Goal: Task Accomplishment & Management: Complete application form

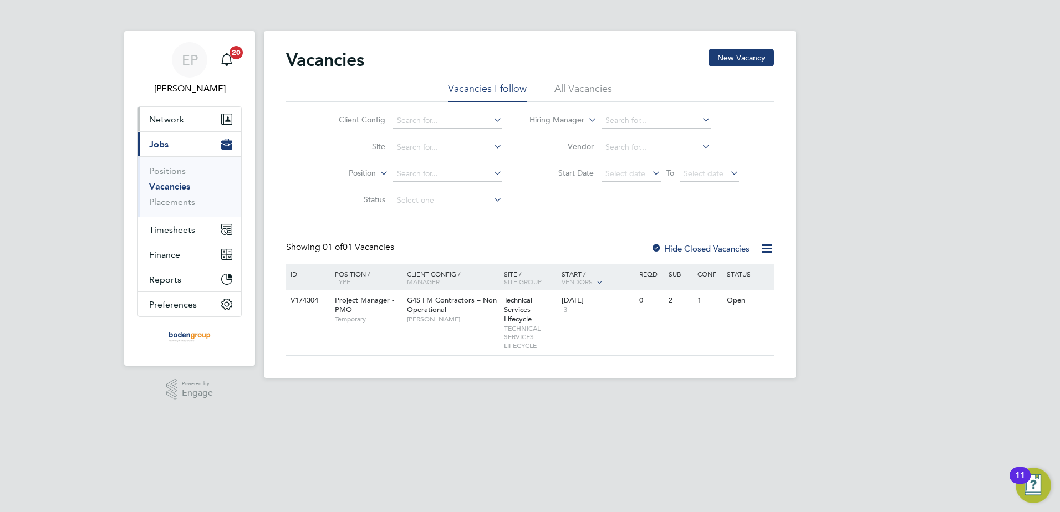
click at [187, 125] on button "Network" at bounding box center [189, 119] width 103 height 24
click at [190, 123] on button "Network" at bounding box center [189, 119] width 103 height 24
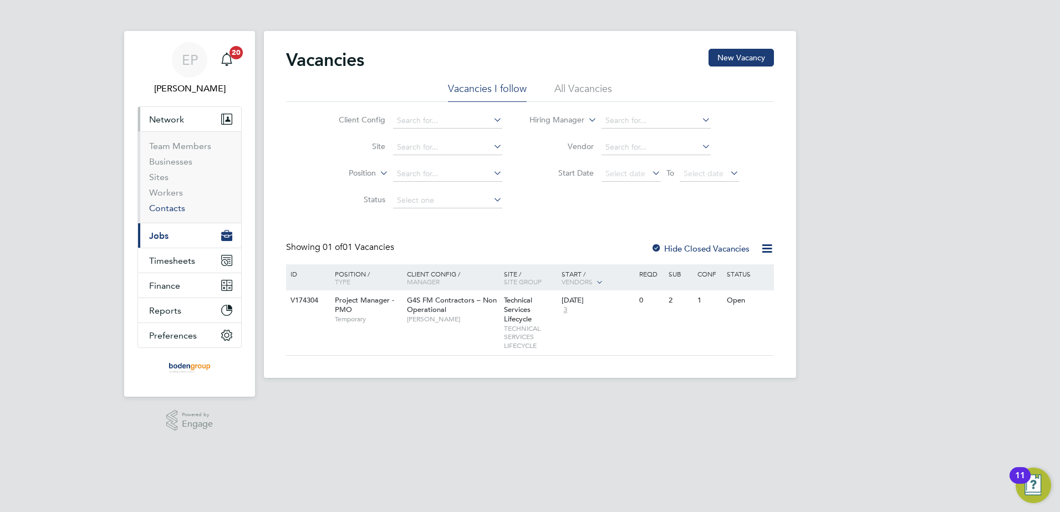
click at [171, 215] on ul "Team Members Businesses Sites Workers Contacts" at bounding box center [189, 176] width 103 height 91
click at [169, 188] on link "Workers" at bounding box center [166, 192] width 34 height 11
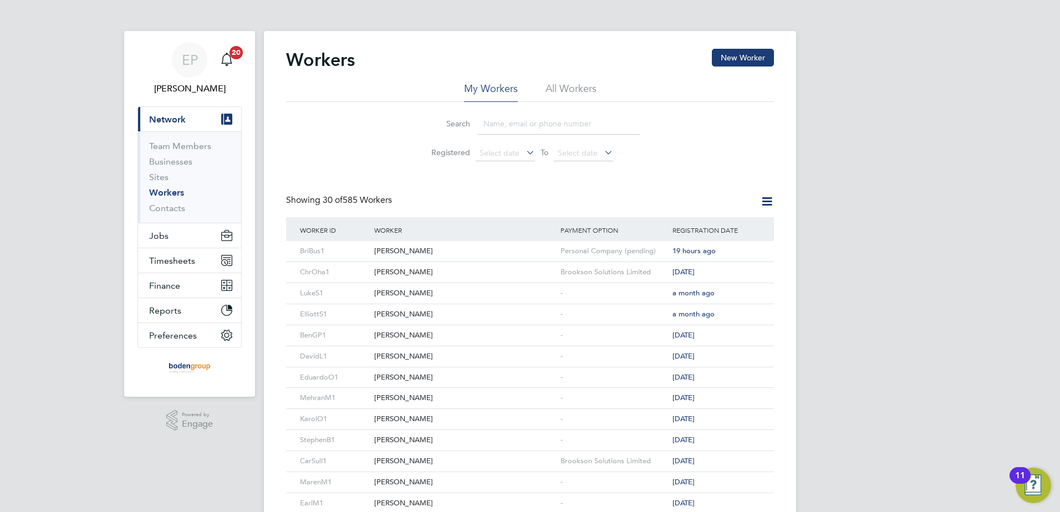
click at [490, 126] on input at bounding box center [559, 124] width 162 height 22
click at [411, 253] on div "[PERSON_NAME]" at bounding box center [464, 251] width 186 height 21
click at [412, 254] on div "[PERSON_NAME]" at bounding box center [464, 251] width 186 height 21
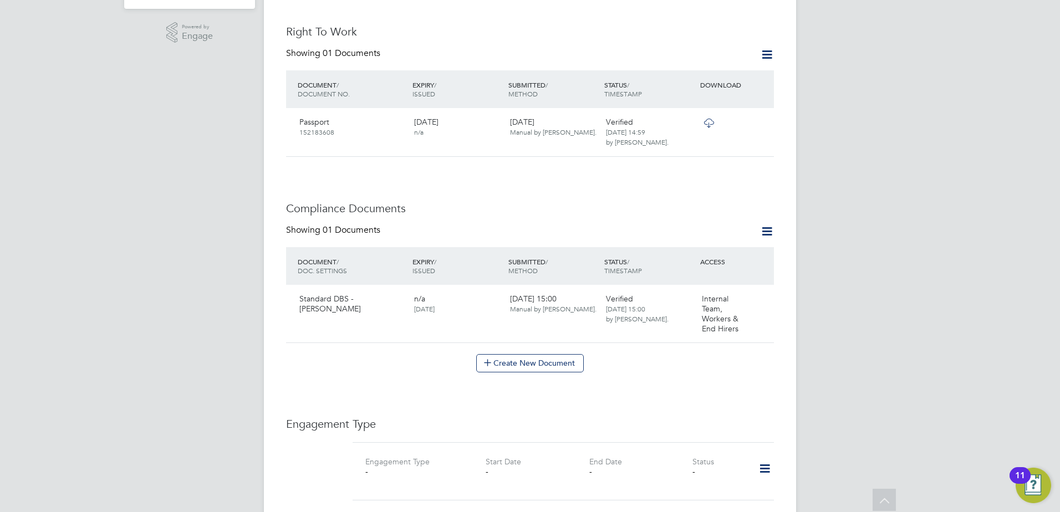
scroll to position [665, 0]
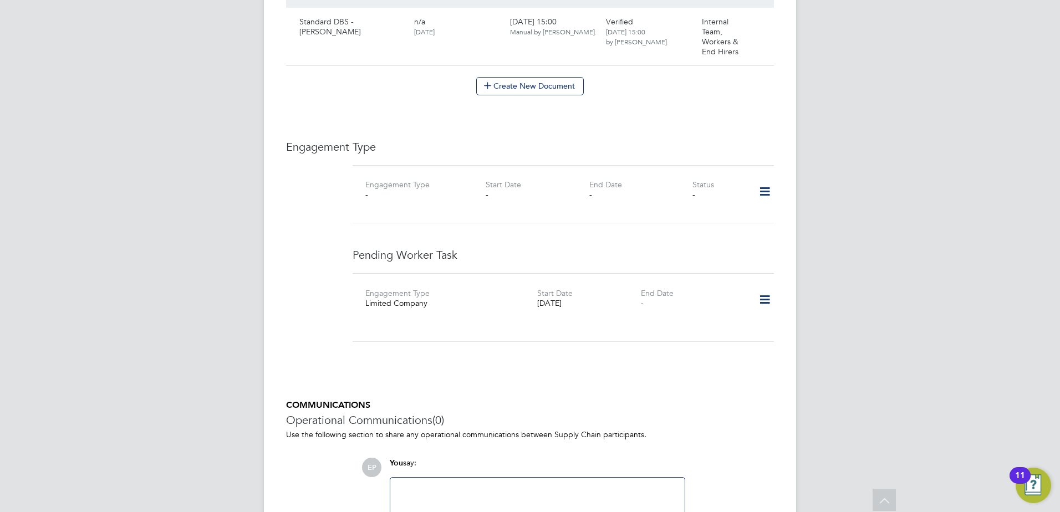
click at [763, 288] on icon at bounding box center [764, 299] width 19 height 25
click at [709, 321] on li "Edit" at bounding box center [730, 321] width 80 height 16
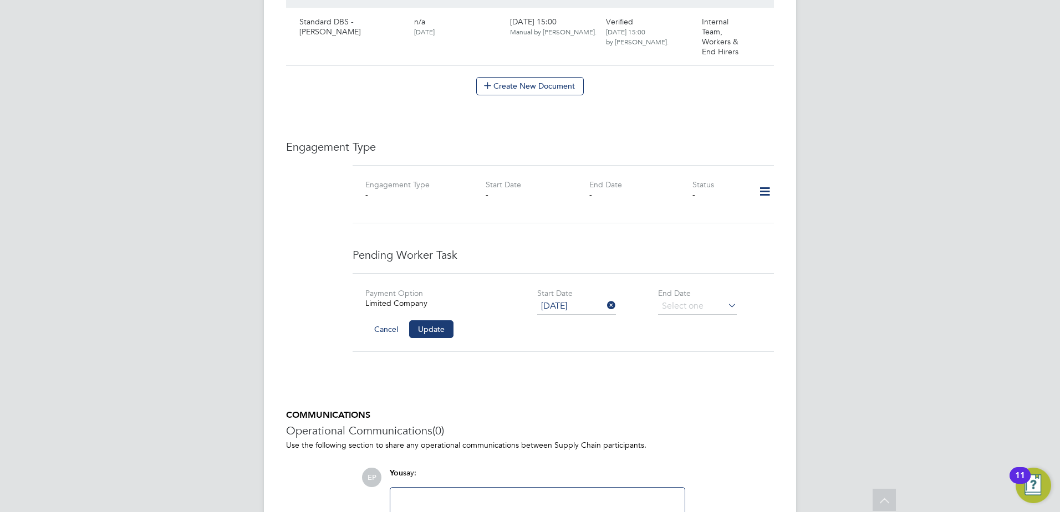
click at [574, 298] on input "22 Sep 2025" at bounding box center [576, 306] width 79 height 17
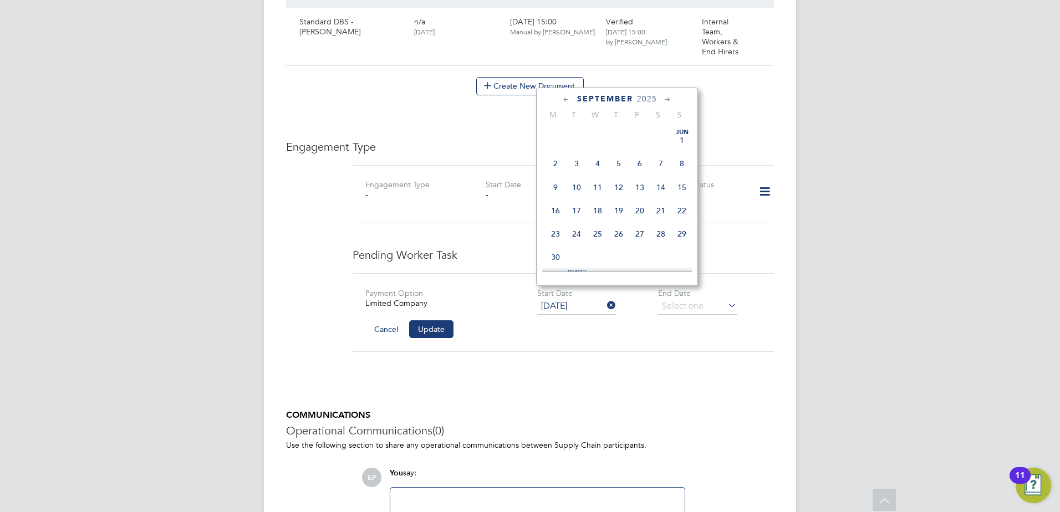
scroll to position [408, 0]
click at [682, 160] on span "21" at bounding box center [681, 153] width 21 height 21
type input "[DATE]"
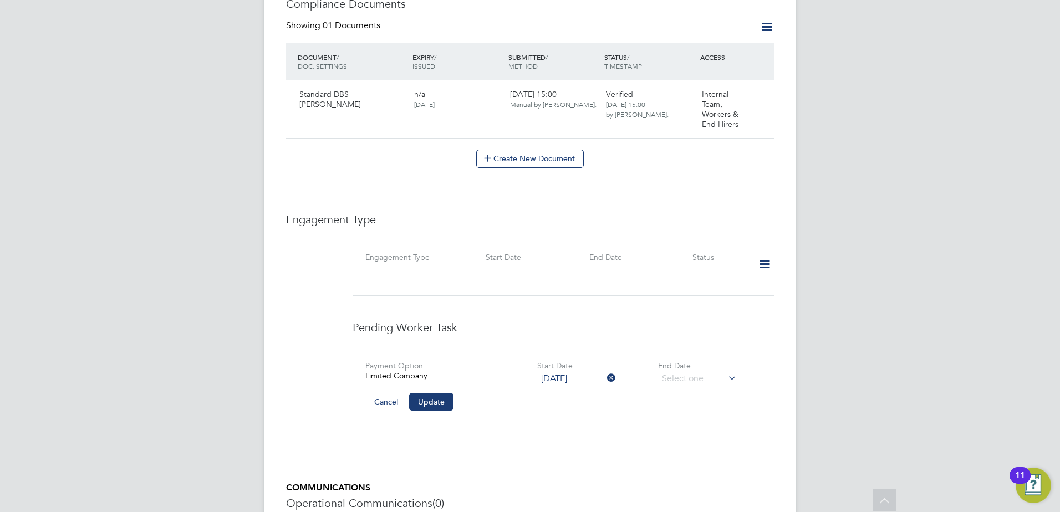
scroll to position [721, 0]
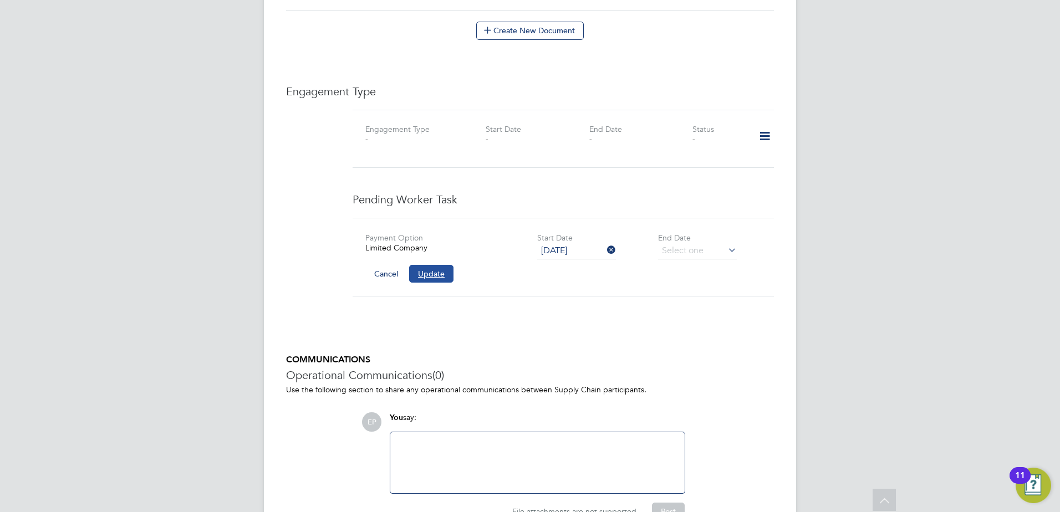
drag, startPoint x: 428, startPoint y: 259, endPoint x: 458, endPoint y: 275, distance: 34.5
click at [428, 265] on button "Update" at bounding box center [431, 274] width 44 height 18
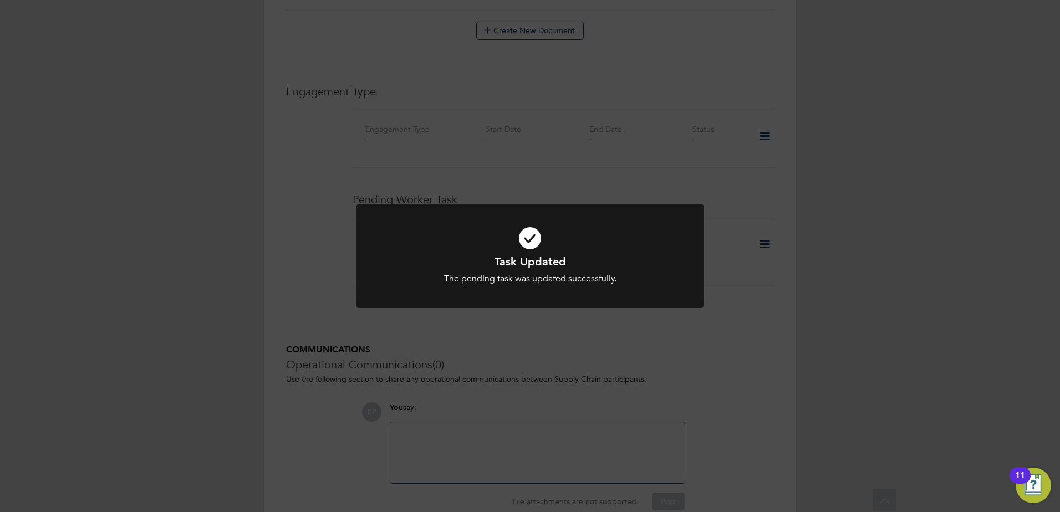
click at [760, 310] on div "Task Updated The pending task was updated successfully. Cancel Okay" at bounding box center [530, 256] width 1060 height 512
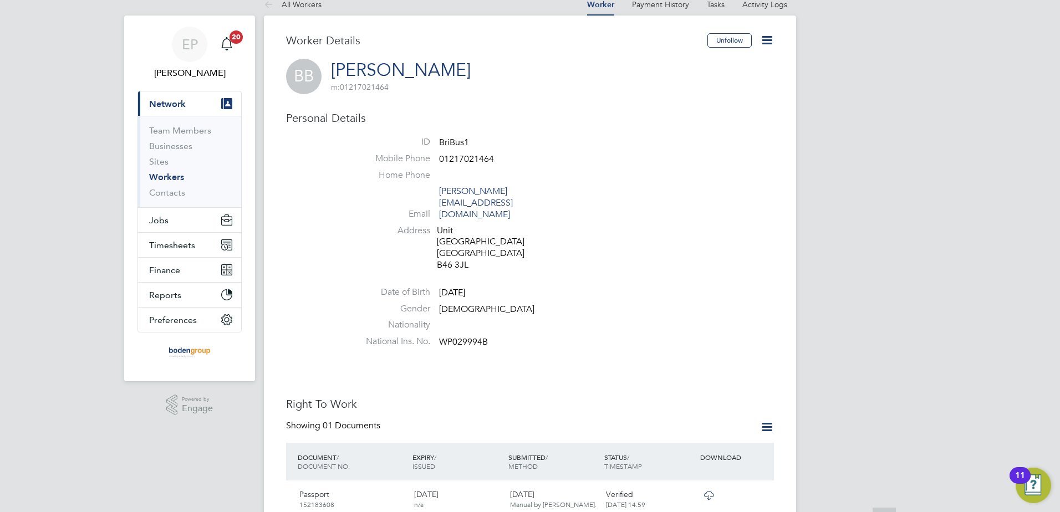
scroll to position [0, 0]
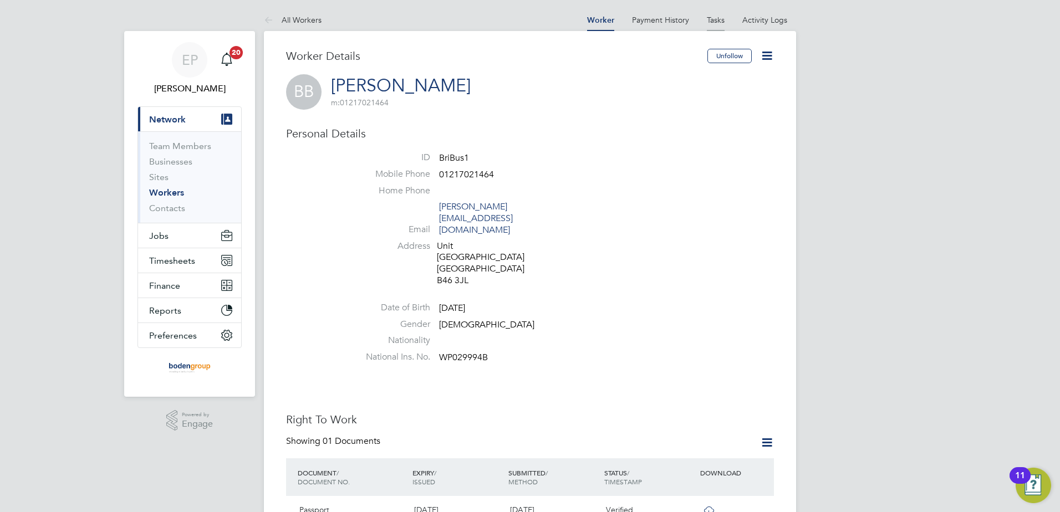
click at [718, 17] on link "Tasks" at bounding box center [716, 20] width 18 height 10
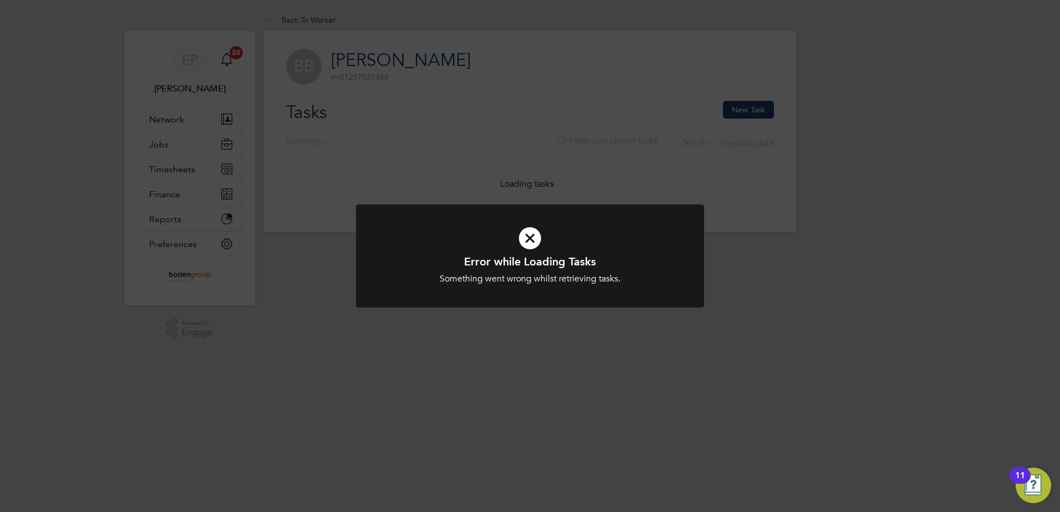
drag, startPoint x: 442, startPoint y: 80, endPoint x: 359, endPoint y: 32, distance: 95.8
click at [441, 79] on div "Error while Loading Tasks Something went wrong whilst retrieving tasks. Cancel …" at bounding box center [530, 256] width 1060 height 512
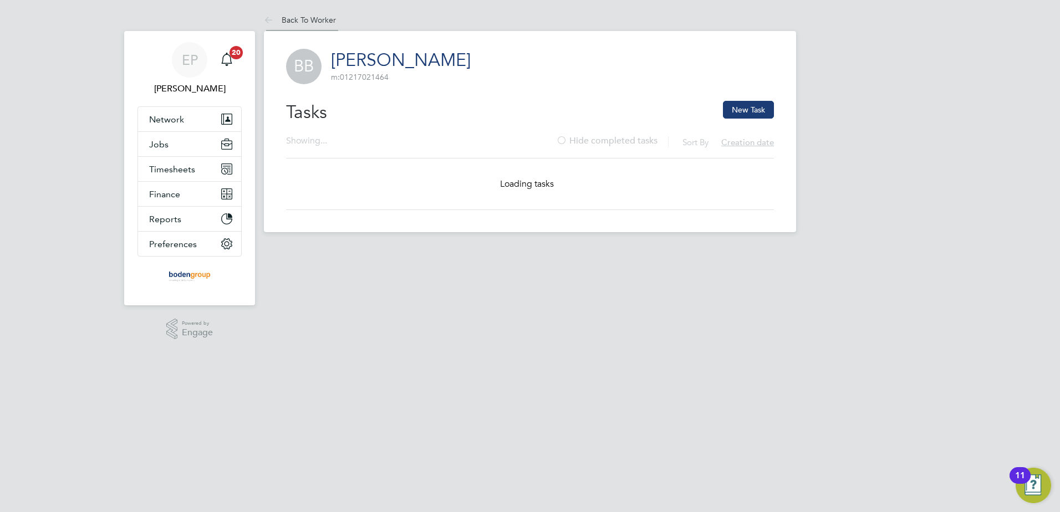
click at [328, 22] on link "Back To Worker" at bounding box center [300, 20] width 72 height 10
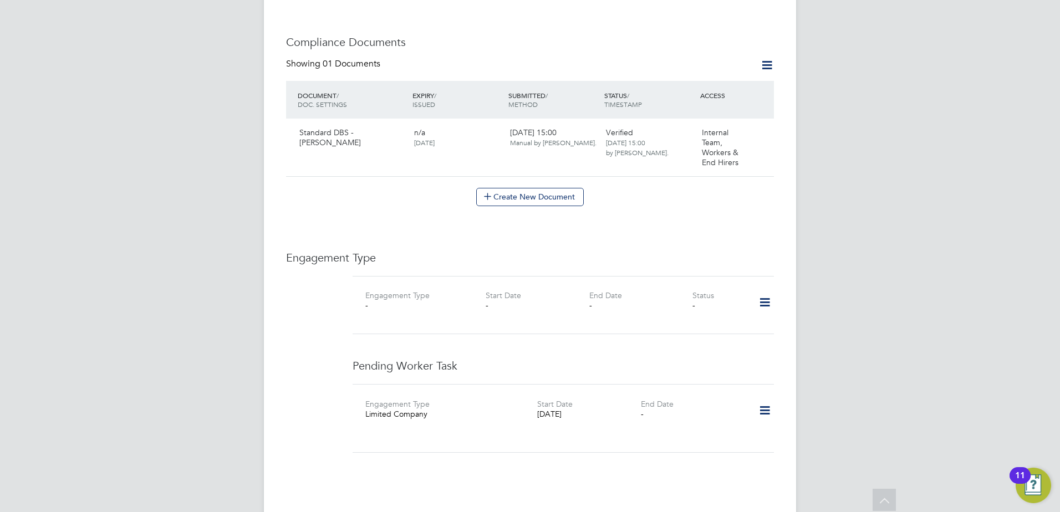
scroll to position [764, 0]
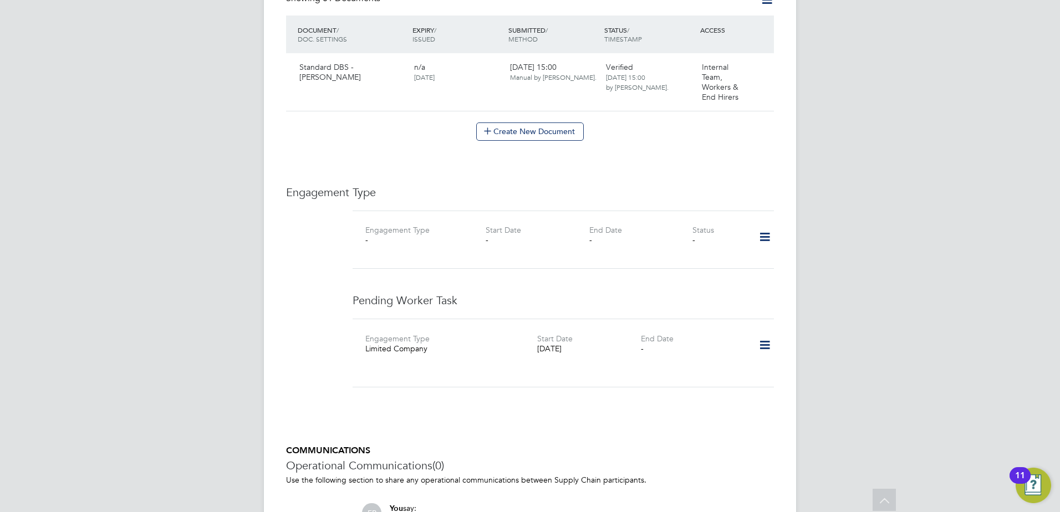
scroll to position [598, 0]
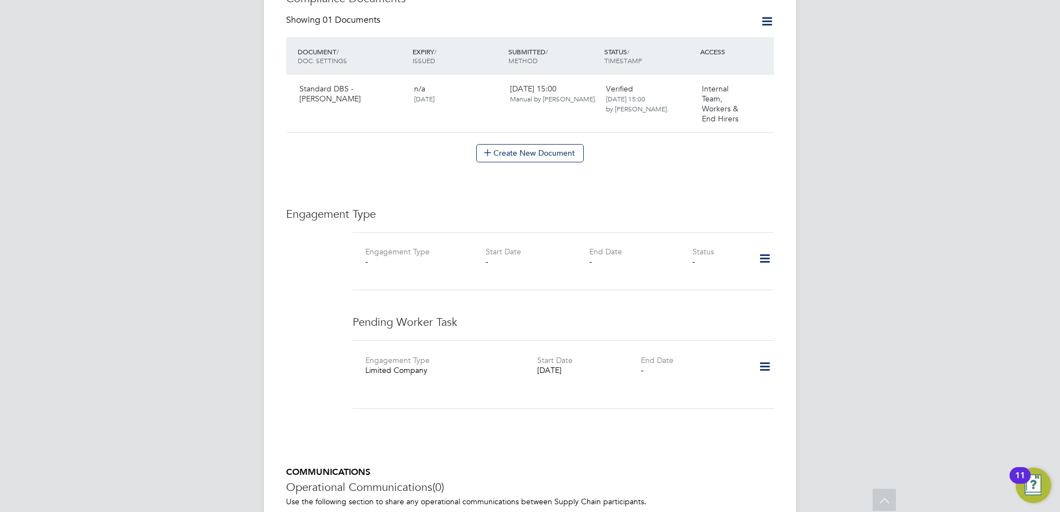
click at [762, 358] on icon at bounding box center [764, 366] width 19 height 25
click at [647, 438] on div "Worker Details Unfollow BB Brian Bush m: 01217021464 Personal Details ID BriBus…" at bounding box center [530, 42] width 488 height 1182
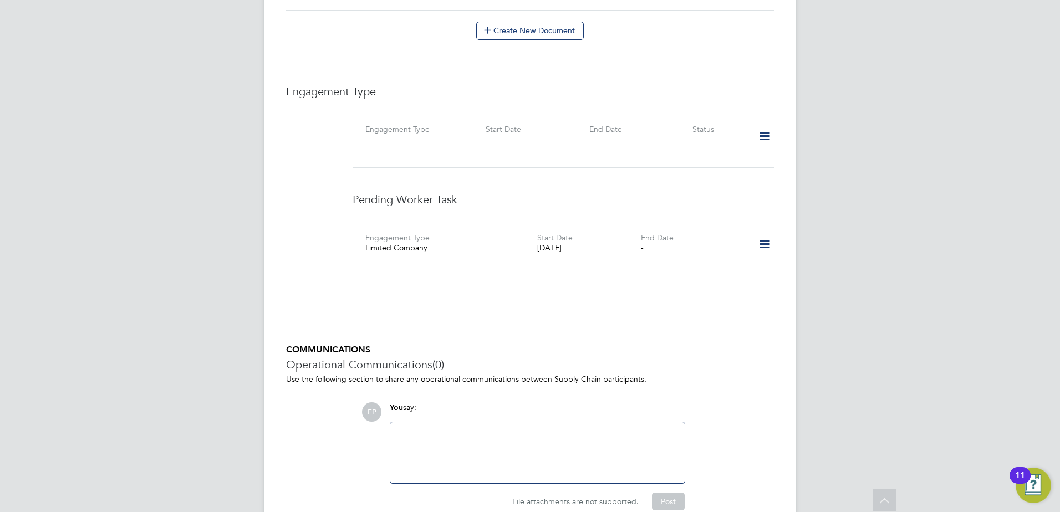
click at [767, 232] on icon at bounding box center [764, 244] width 19 height 25
click at [717, 318] on li "Add new business" at bounding box center [730, 318] width 80 height 16
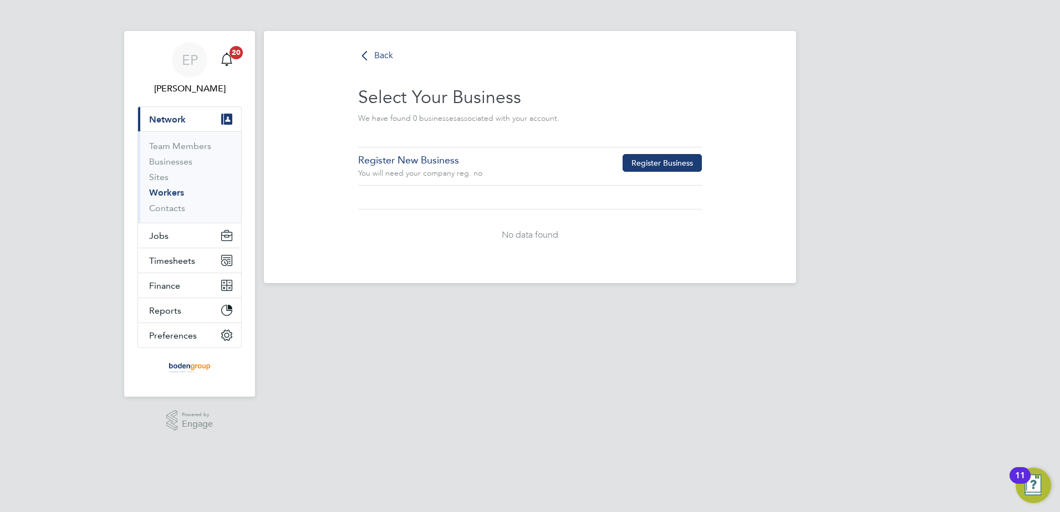
click at [646, 155] on button "Register Business" at bounding box center [662, 163] width 79 height 18
type input "[GEOGRAPHIC_DATA]"
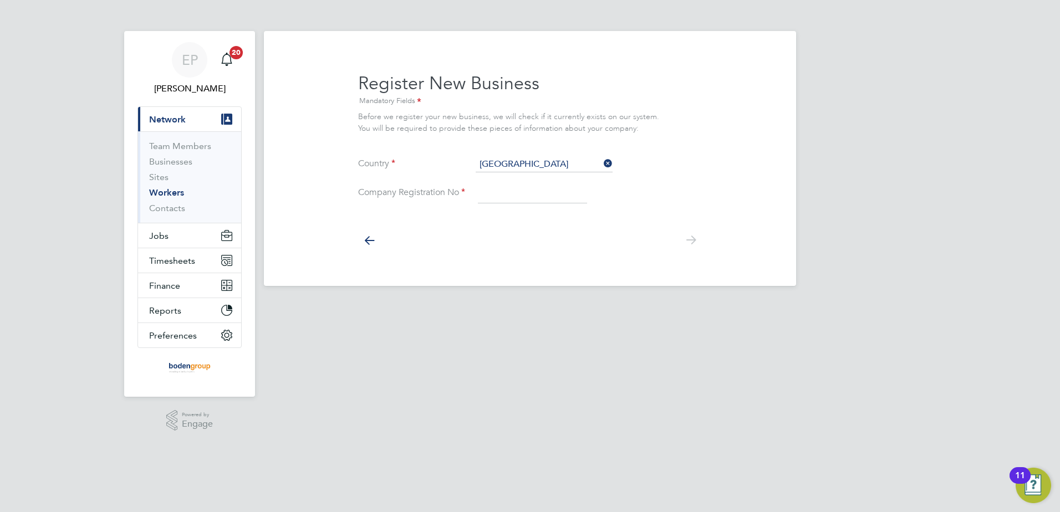
click at [506, 191] on input at bounding box center [532, 193] width 109 height 20
paste input "05834903"
type input "05834903"
click at [688, 238] on icon at bounding box center [691, 240] width 22 height 25
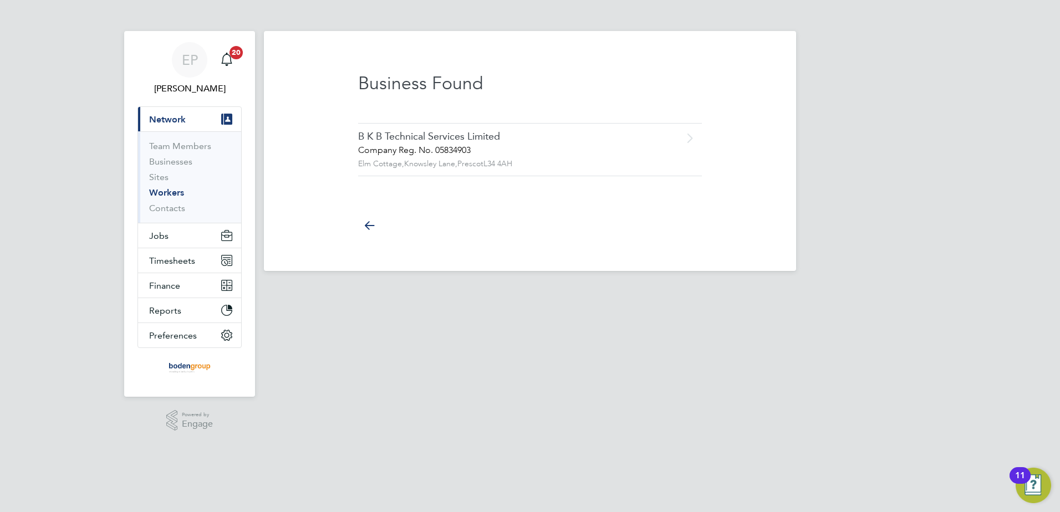
click at [506, 144] on div "B K B Technical Services Limited Company Reg. [STREET_ADDRESS] Select Business" at bounding box center [509, 149] width 303 height 39
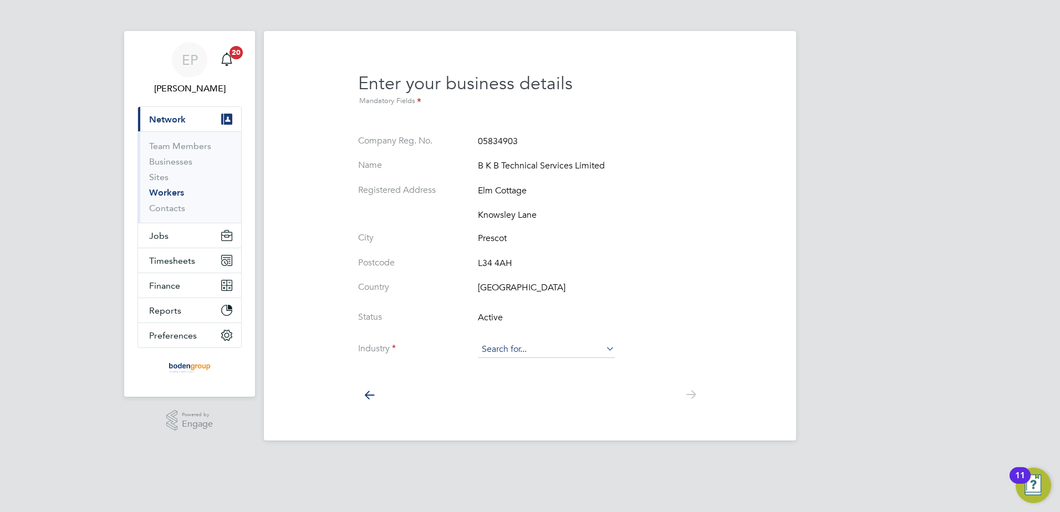
drag, startPoint x: 557, startPoint y: 353, endPoint x: 558, endPoint y: 360, distance: 7.8
click at [557, 353] on input at bounding box center [546, 349] width 137 height 17
click at [521, 346] on input at bounding box center [546, 349] width 137 height 17
click at [532, 433] on li "Construction" at bounding box center [546, 440] width 138 height 15
type input "Construction"
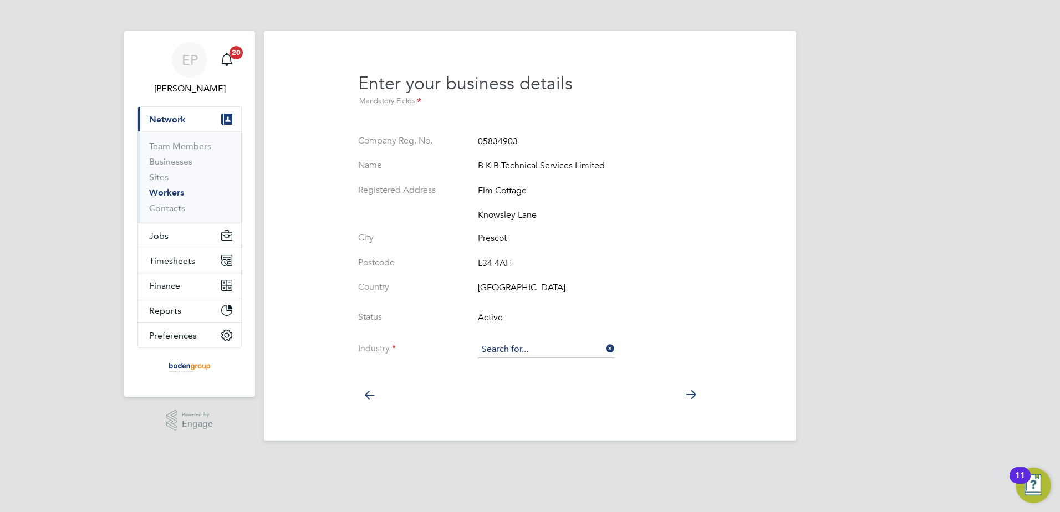
click at [606, 342] on input at bounding box center [546, 349] width 137 height 17
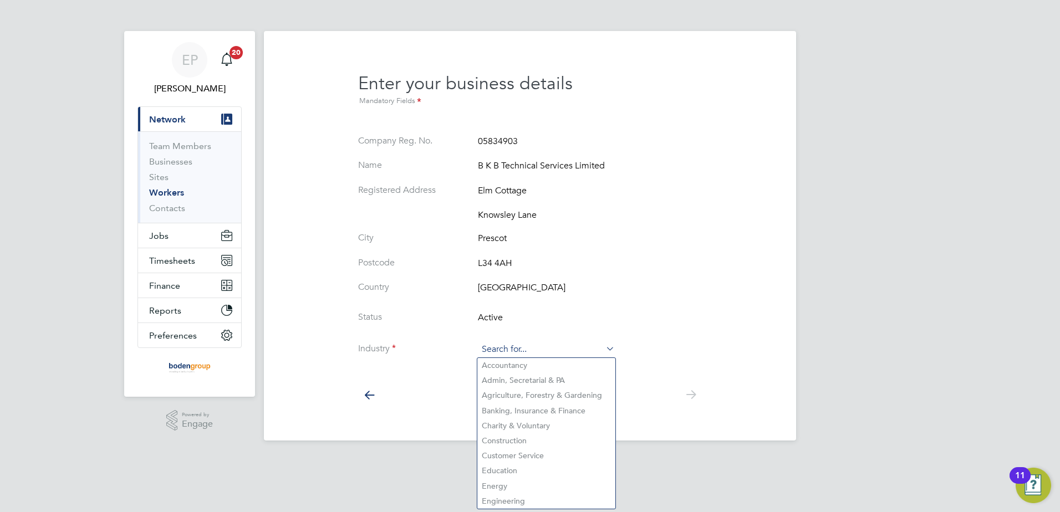
click at [593, 351] on input at bounding box center [546, 349] width 137 height 17
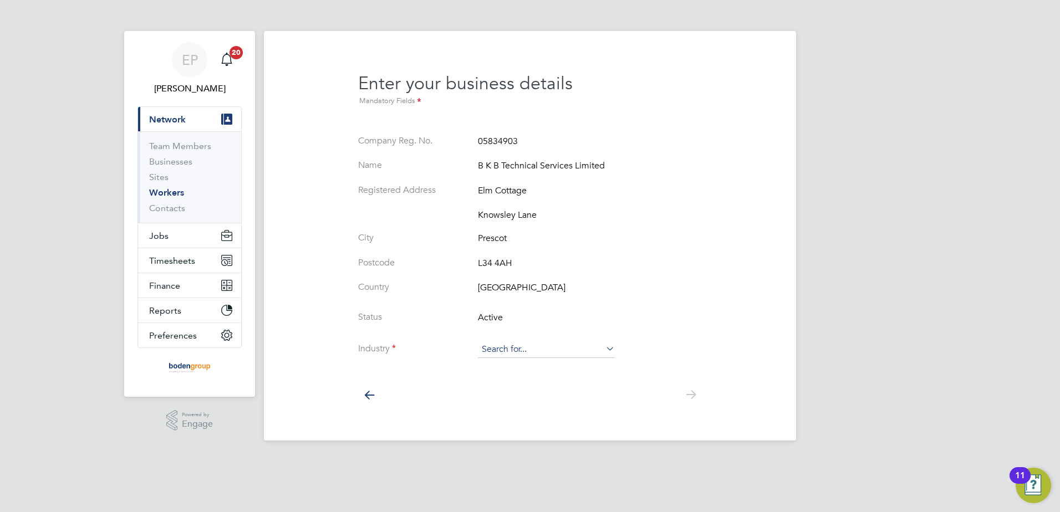
click at [560, 360] on li "Industry" at bounding box center [530, 355] width 344 height 28
click at [563, 351] on input at bounding box center [546, 349] width 137 height 17
click at [505, 436] on li "Construction" at bounding box center [546, 440] width 138 height 15
type input "Construction"
click at [604, 348] on icon at bounding box center [604, 349] width 0 height 16
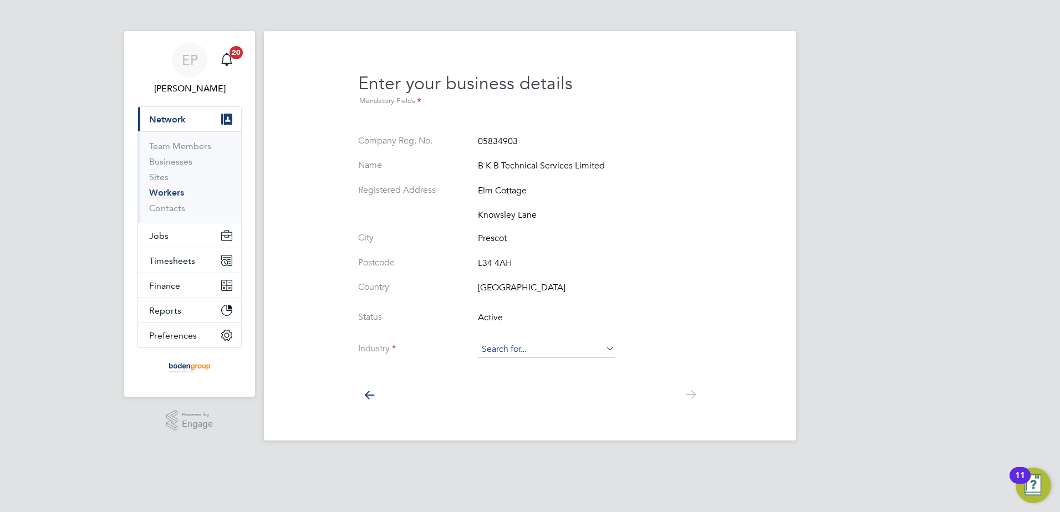
click at [591, 351] on input at bounding box center [546, 349] width 137 height 17
click at [522, 441] on li "Construction" at bounding box center [546, 440] width 138 height 15
type input "Construction"
drag, startPoint x: 693, startPoint y: 387, endPoint x: 690, endPoint y: 394, distance: 7.4
click at [693, 388] on icon at bounding box center [691, 394] width 22 height 25
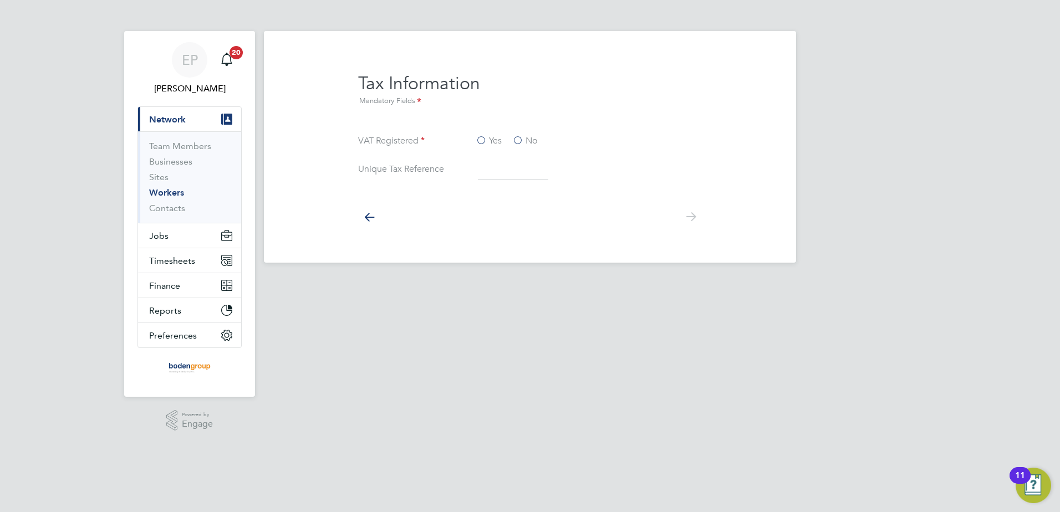
click at [483, 141] on label "Yes" at bounding box center [489, 141] width 26 height 12
click at [0, 0] on input "Yes" at bounding box center [0, 0] width 0 height 0
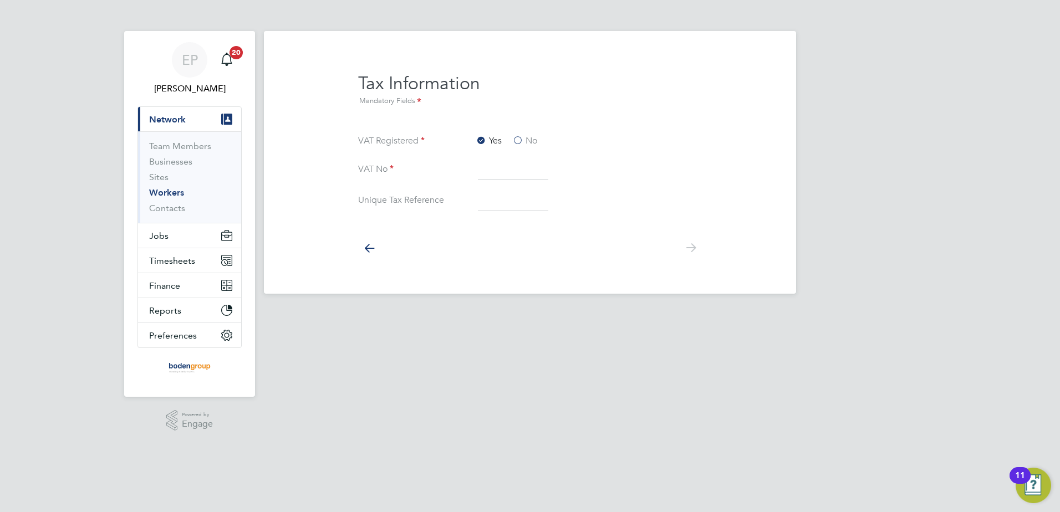
click at [482, 165] on input at bounding box center [513, 170] width 70 height 20
paste input "891982957"
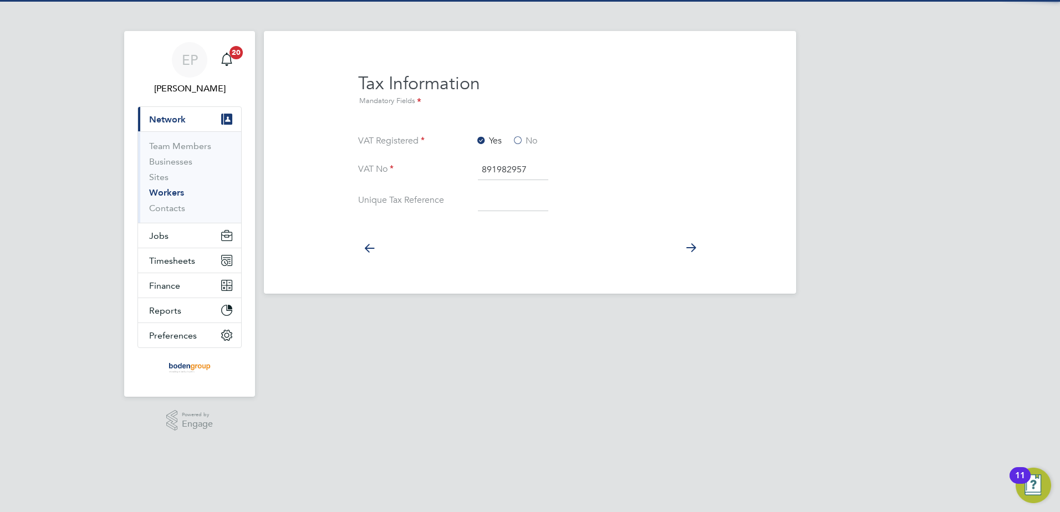
type input "891982957"
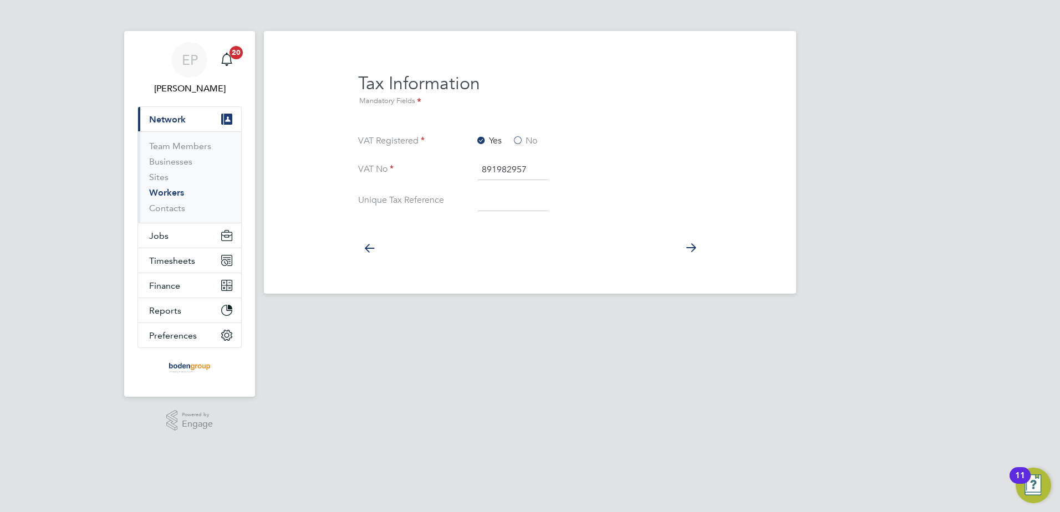
click at [693, 247] on icon at bounding box center [691, 248] width 22 height 25
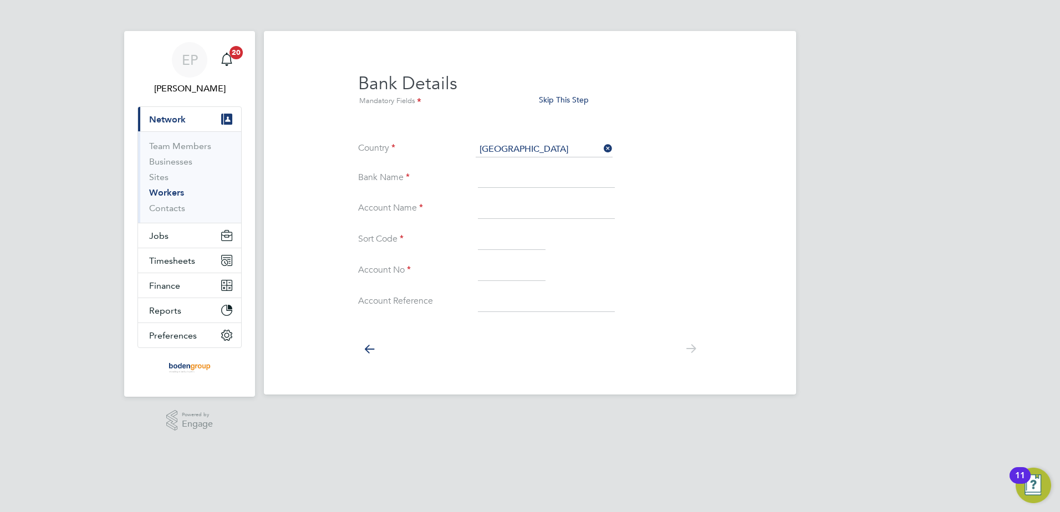
click at [516, 180] on input at bounding box center [546, 179] width 137 height 20
type input "HSBC UK"
click at [494, 208] on input at bounding box center [546, 209] width 137 height 20
click at [526, 218] on input "BKB" at bounding box center [546, 209] width 137 height 20
type input "BKB Technical Services Limited"
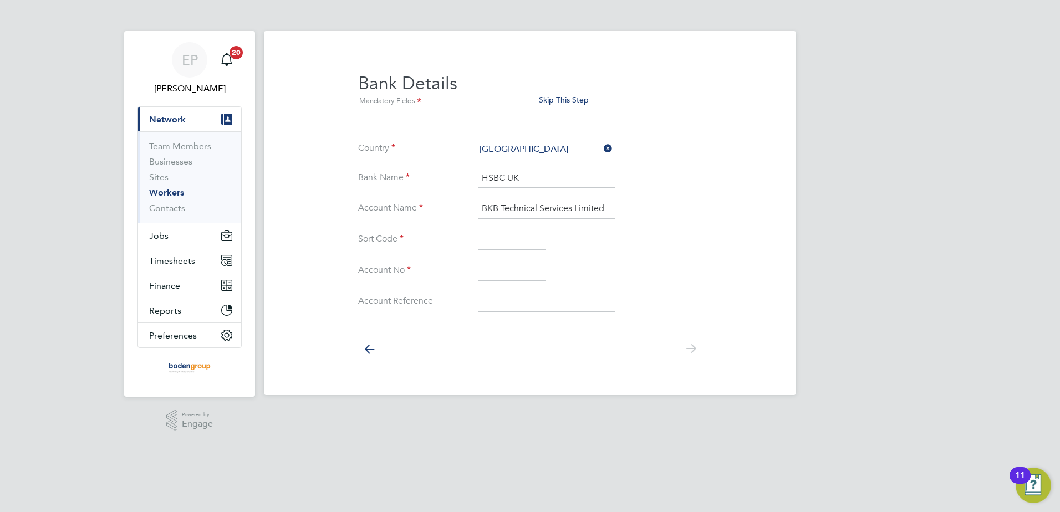
click at [503, 237] on input at bounding box center [512, 240] width 68 height 20
type input "40-37-25"
click at [496, 264] on input at bounding box center [512, 271] width 68 height 20
type input "54166442"
click at [688, 347] on icon at bounding box center [691, 348] width 22 height 25
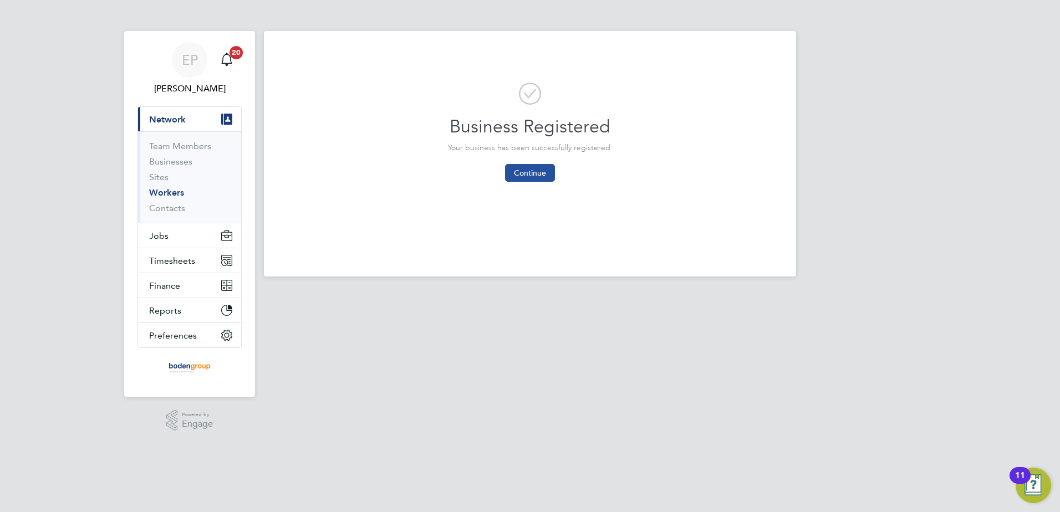
click at [529, 171] on button "Continue" at bounding box center [530, 173] width 50 height 18
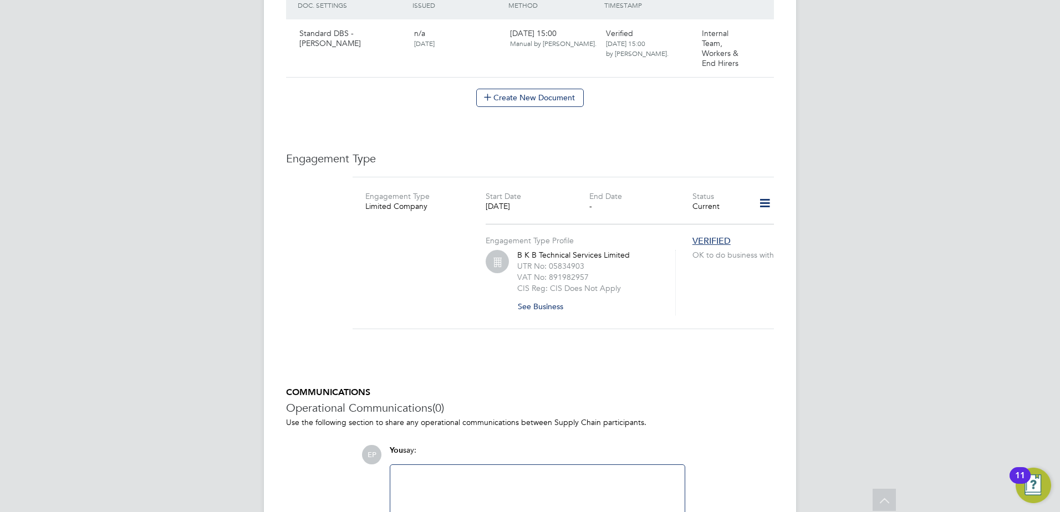
scroll to position [573, 0]
